Goal: Navigation & Orientation: Find specific page/section

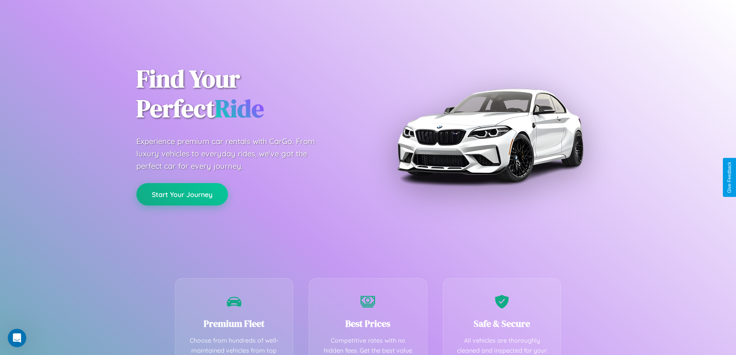
click at [182, 194] on button "Start Your Journey" at bounding box center [182, 194] width 92 height 22
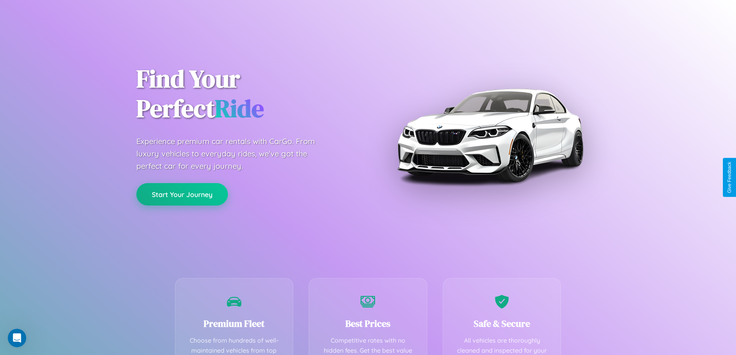
click at [182, 194] on button "Start Your Journey" at bounding box center [182, 194] width 92 height 22
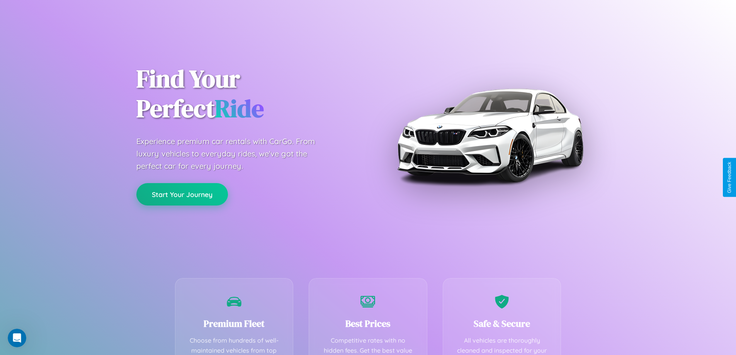
click at [182, 194] on button "Start Your Journey" at bounding box center [182, 194] width 92 height 22
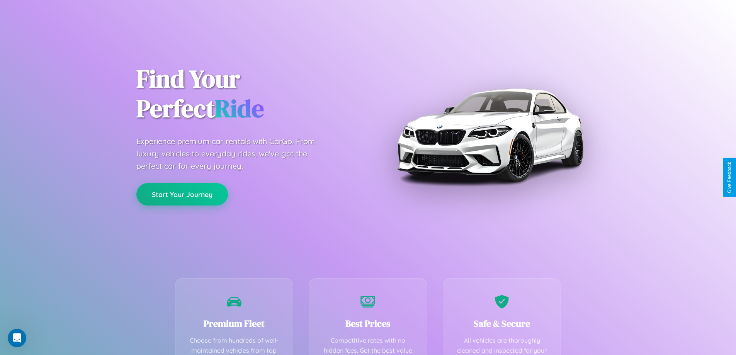
click at [182, 194] on button "Start Your Journey" at bounding box center [182, 194] width 92 height 22
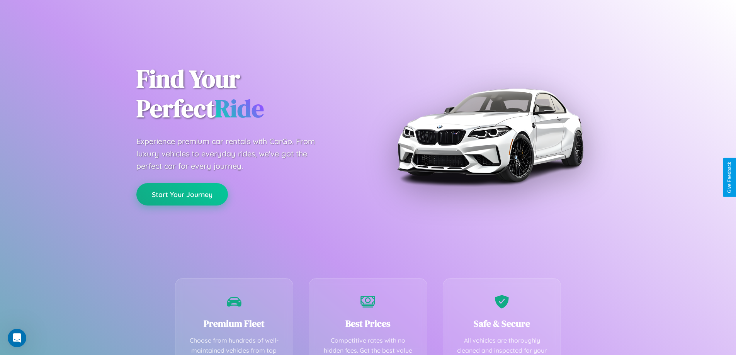
click at [182, 194] on button "Start Your Journey" at bounding box center [182, 194] width 92 height 22
